Goal: Find specific page/section: Find specific page/section

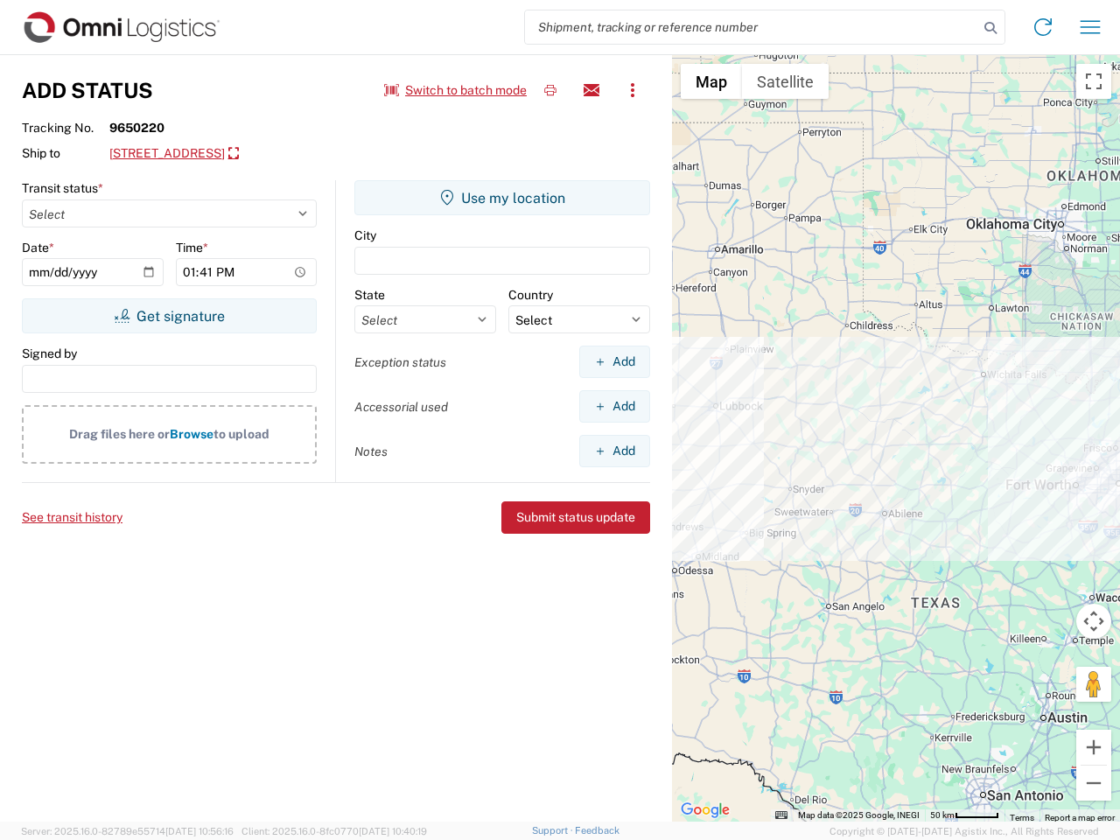
click at [752, 27] on input "search" at bounding box center [751, 27] width 453 height 33
click at [991, 28] on icon at bounding box center [991, 28] width 25 height 25
click at [1043, 27] on icon at bounding box center [1043, 27] width 28 height 28
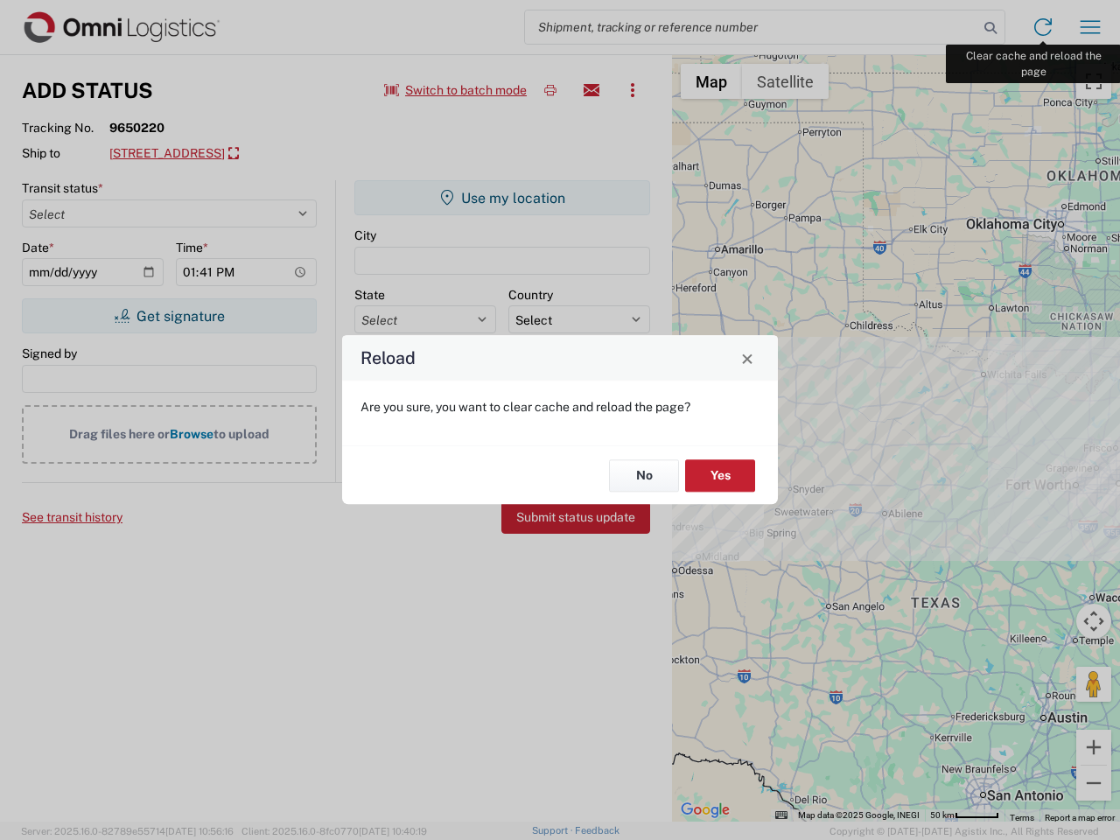
click at [1091, 27] on div "Reload Are you sure, you want to clear cache and reload the page? No Yes" at bounding box center [560, 420] width 1120 height 840
click at [456, 90] on div "Reload Are you sure, you want to clear cache and reload the page? No Yes" at bounding box center [560, 420] width 1120 height 840
click at [551, 90] on div "Reload Are you sure, you want to clear cache and reload the page? No Yes" at bounding box center [560, 420] width 1120 height 840
click at [592, 90] on div "Reload Are you sure, you want to clear cache and reload the page? No Yes" at bounding box center [560, 420] width 1120 height 840
click at [633, 90] on div "Reload Are you sure, you want to clear cache and reload the page? No Yes" at bounding box center [560, 420] width 1120 height 840
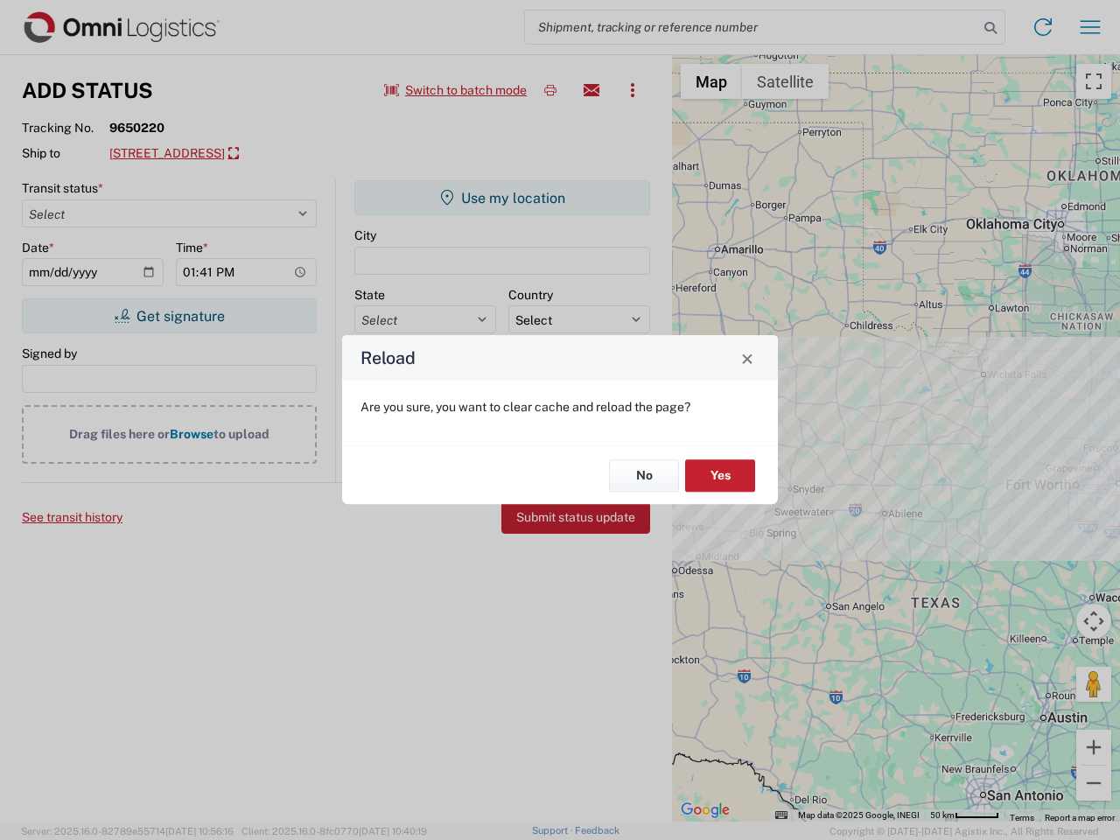
click at [254, 154] on div "Reload Are you sure, you want to clear cache and reload the page? No Yes" at bounding box center [560, 420] width 1120 height 840
click at [169, 316] on div "Reload Are you sure, you want to clear cache and reload the page? No Yes" at bounding box center [560, 420] width 1120 height 840
